Goal: Task Accomplishment & Management: Use online tool/utility

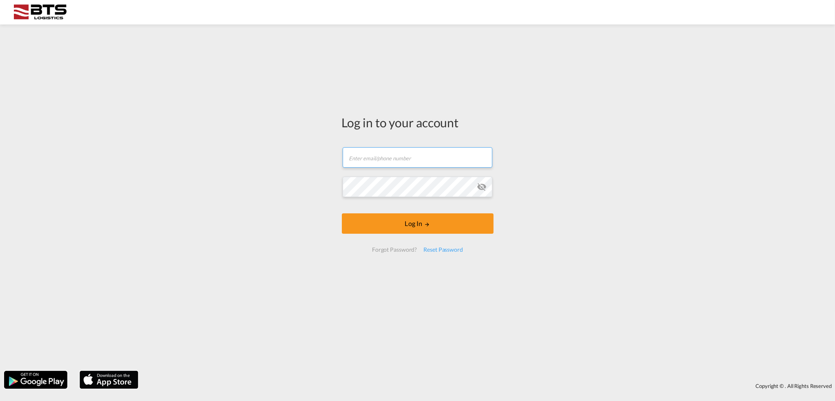
click at [391, 155] on input "text" at bounding box center [418, 157] width 150 height 20
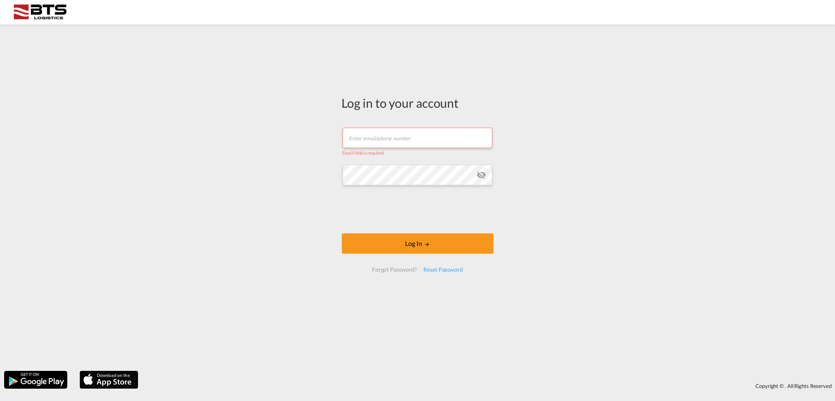
type input "[EMAIL_ADDRESS][DOMAIN_NAME]"
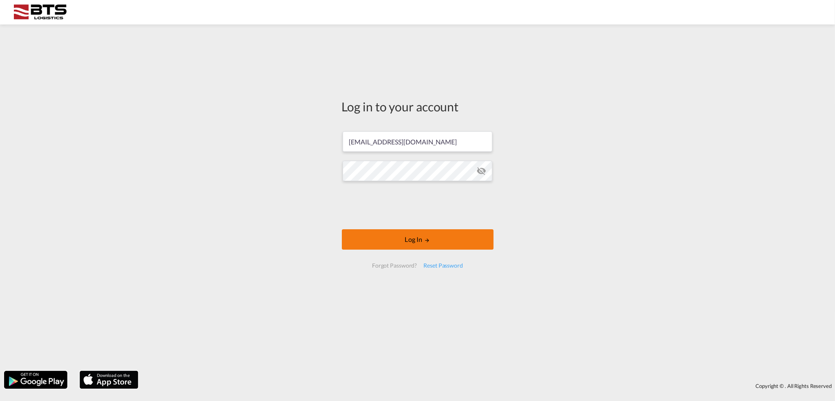
click at [385, 242] on button "Log In" at bounding box center [418, 239] width 152 height 20
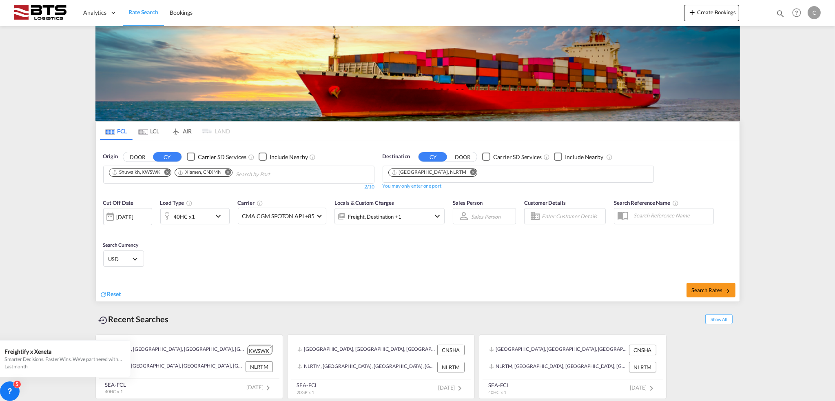
click at [249, 172] on input "Chips input." at bounding box center [275, 174] width 78 height 13
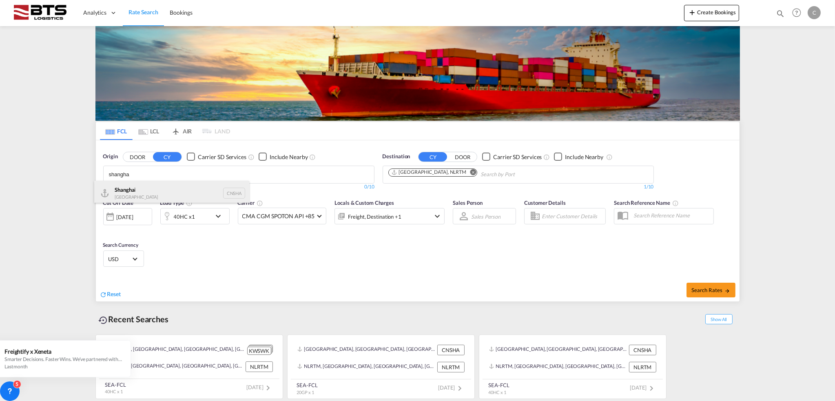
type input "shangha"
drag, startPoint x: 193, startPoint y: 184, endPoint x: 248, endPoint y: 214, distance: 62.1
click at [193, 184] on div "Shangha i [GEOGRAPHIC_DATA] CNSHA" at bounding box center [171, 193] width 155 height 24
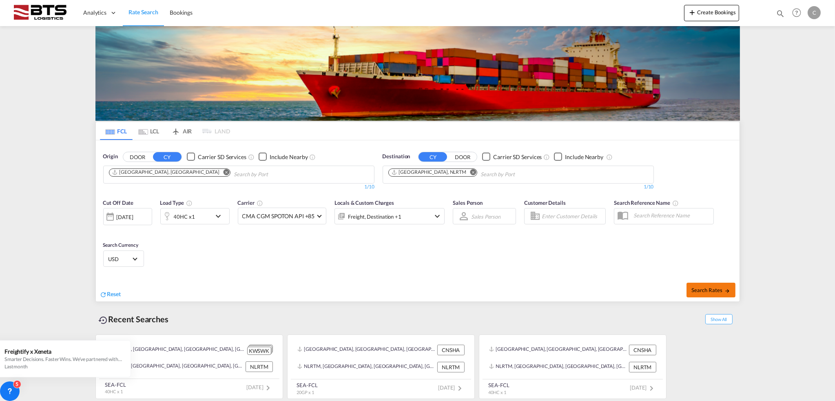
click at [699, 289] on span "Search Rates" at bounding box center [711, 290] width 39 height 7
type input "CNSHA to NLRTM / [DATE]"
